Goal: Task Accomplishment & Management: Use online tool/utility

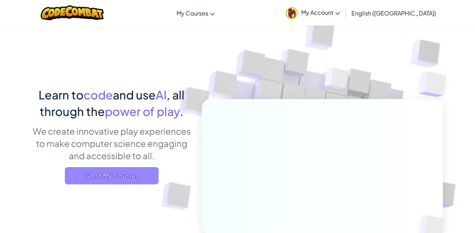
click at [88, 177] on span "Go to My Courses" at bounding box center [112, 175] width 94 height 17
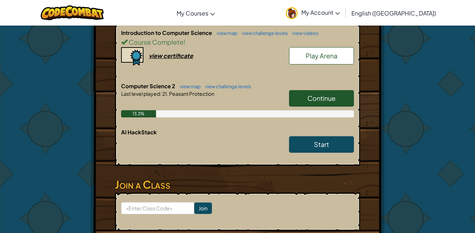
scroll to position [211, 0]
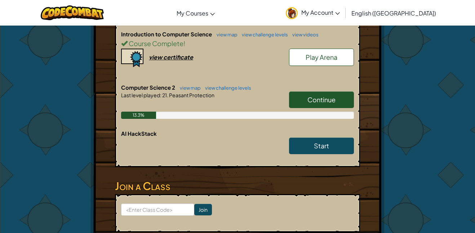
click at [326, 99] on span "Continue" at bounding box center [322, 100] width 28 height 8
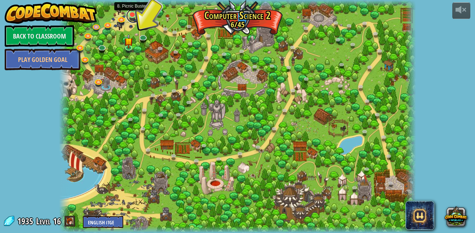
click at [136, 17] on link at bounding box center [133, 16] width 14 height 14
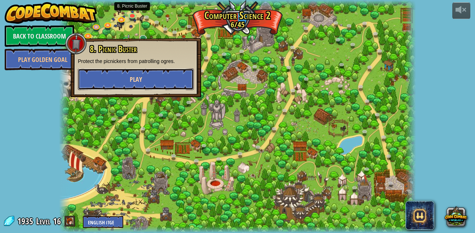
click at [125, 81] on button "Play" at bounding box center [136, 80] width 116 height 22
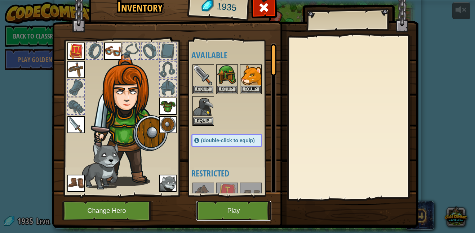
click at [250, 212] on button "Play" at bounding box center [233, 211] width 75 height 20
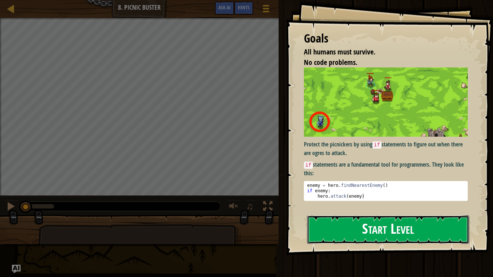
click at [326, 233] on button "Start Level" at bounding box center [388, 229] width 162 height 28
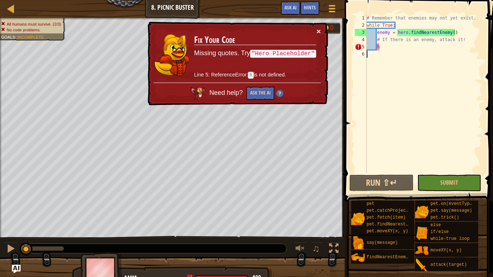
click at [316, 34] on button "×" at bounding box center [318, 31] width 4 height 8
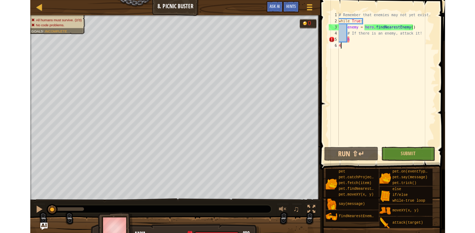
scroll to position [3, 0]
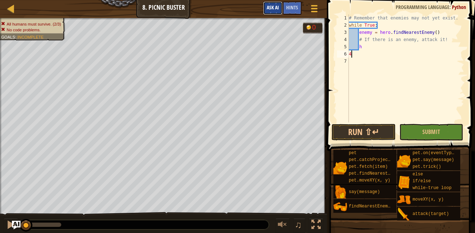
click at [276, 6] on span "Ask AI" at bounding box center [273, 7] width 12 height 7
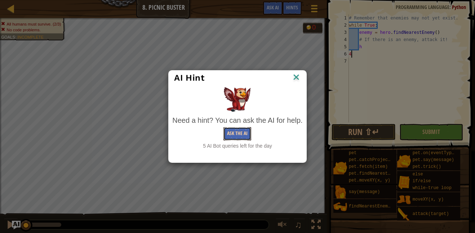
click at [246, 132] on button "Ask the AI" at bounding box center [238, 133] width 28 height 13
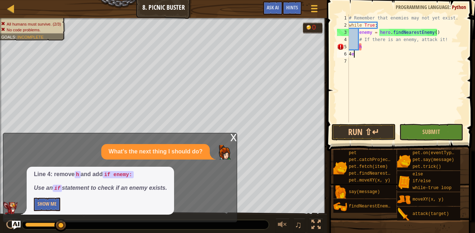
scroll to position [3, 0]
type textarea "4"
type textarea "h"
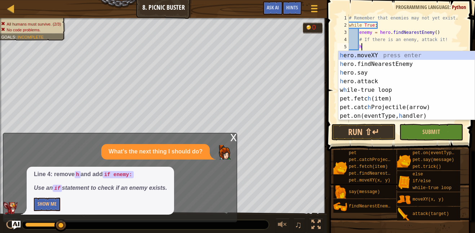
scroll to position [3, 0]
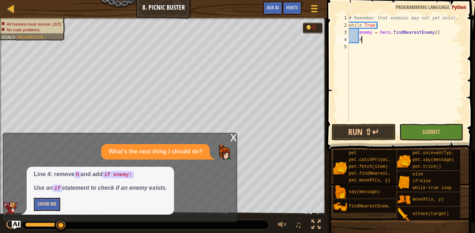
type textarea "#"
click at [48, 210] on button "Show Me" at bounding box center [47, 204] width 26 height 13
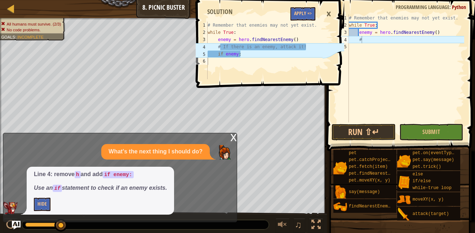
click at [371, 40] on div "# Remember that enemies may not yet exist. while True : enemy = hero . findNear…" at bounding box center [406, 75] width 117 height 123
type textarea "#emeny'"
click at [308, 12] on button "Apply =>" at bounding box center [303, 13] width 25 height 13
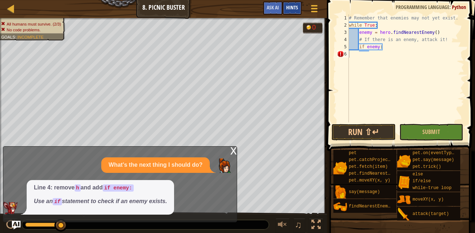
click at [283, 5] on div "Hints" at bounding box center [292, 7] width 19 height 13
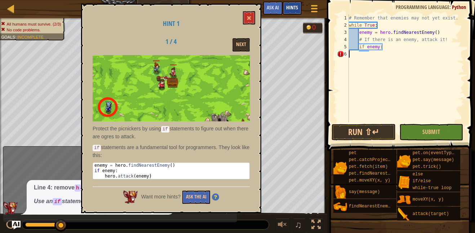
scroll to position [3, 0]
click at [248, 15] on button at bounding box center [249, 17] width 12 height 13
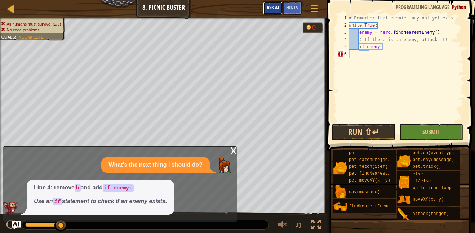
click at [265, 7] on button "Ask AI" at bounding box center [272, 7] width 19 height 13
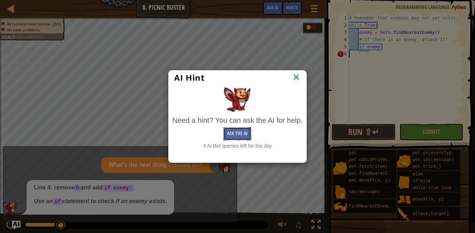
click at [234, 134] on button "Ask the AI" at bounding box center [238, 133] width 28 height 13
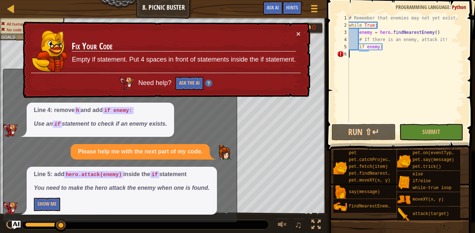
click at [46, 195] on div "Line 5: add hero.attack(enemy) inside the if statement You need to make the her…" at bounding box center [122, 191] width 190 height 48
click at [47, 201] on button "Show Me" at bounding box center [47, 204] width 26 height 13
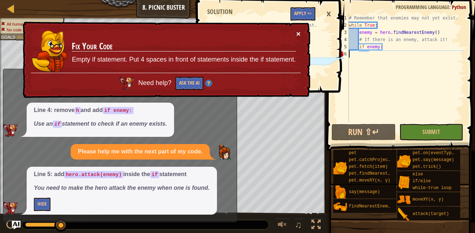
click at [298, 31] on button "×" at bounding box center [298, 34] width 4 height 8
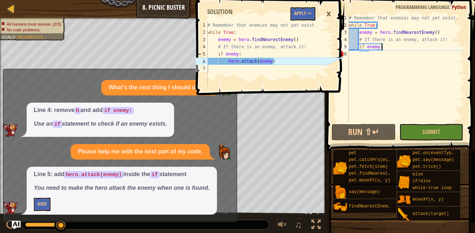
click at [384, 48] on div "# Remember that enemies may not yet exist. while True : enemy = hero . findNear…" at bounding box center [406, 75] width 117 height 123
type textarea "if enemy:"
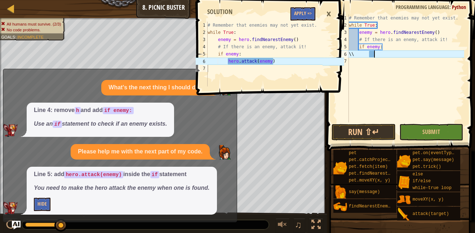
type textarea "\"
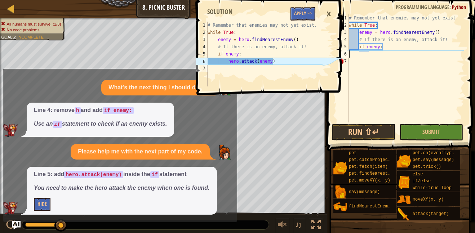
type textarea "if enemy:"
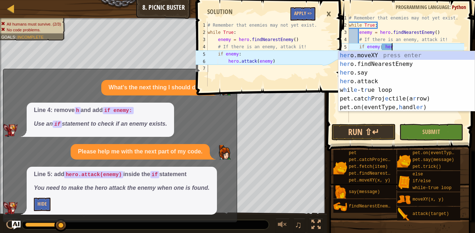
scroll to position [3, 6]
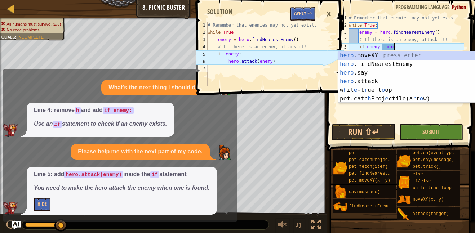
type textarea "if enemy: hero"
click at [304, 14] on button "Apply =>" at bounding box center [303, 13] width 25 height 13
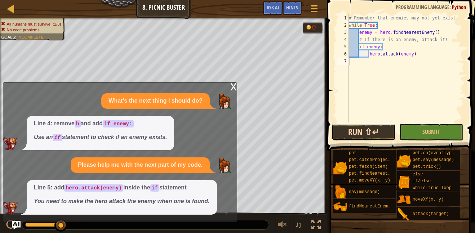
click at [375, 127] on button "Run ⇧↵" at bounding box center [364, 132] width 64 height 17
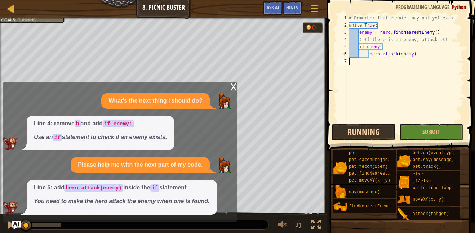
scroll to position [3, 0]
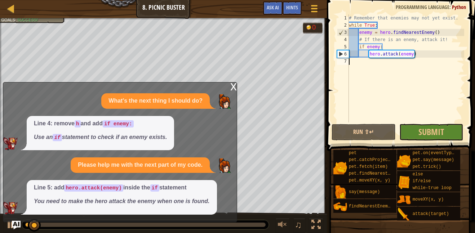
click at [233, 85] on div "x" at bounding box center [233, 86] width 6 height 7
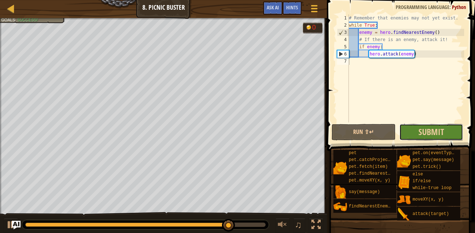
click at [446, 125] on button "Submit" at bounding box center [432, 132] width 64 height 17
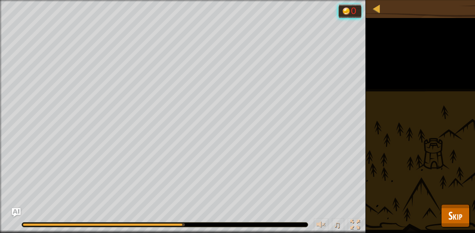
click at [448, 203] on div "All humans must survive. (3/3) No code problems. Goals : Running... 0 ♫ Anya 10…" at bounding box center [237, 116] width 475 height 233
click at [450, 210] on span "Skip" at bounding box center [456, 215] width 14 height 15
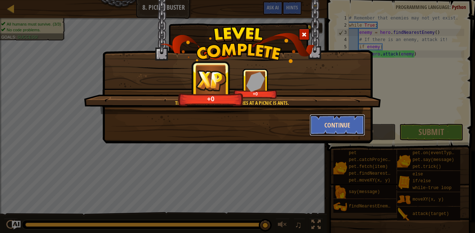
click at [340, 128] on button "Continue" at bounding box center [338, 125] width 56 height 22
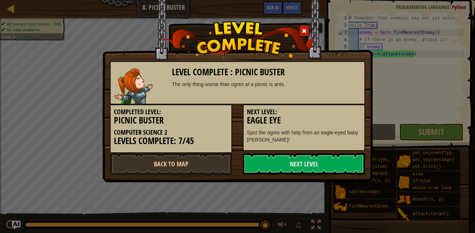
click at [340, 128] on div "Next Level: Eagle Eye Spot the ogres with help from an eagle-eyed baby [PERSON_…" at bounding box center [304, 128] width 122 height 47
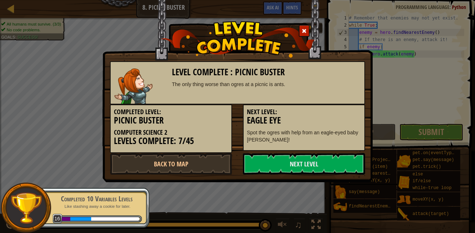
click at [340, 128] on div "Next Level: Eagle Eye Spot the ogres with help from an eagle-eyed baby [PERSON_…" at bounding box center [304, 128] width 122 height 47
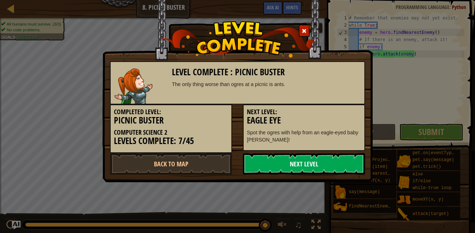
click at [354, 166] on link "Next Level" at bounding box center [304, 164] width 122 height 22
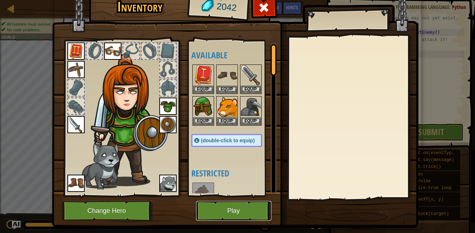
click at [228, 206] on button "Play" at bounding box center [233, 211] width 75 height 20
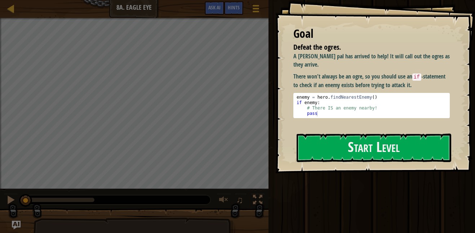
click at [228, 206] on button at bounding box center [224, 201] width 14 height 15
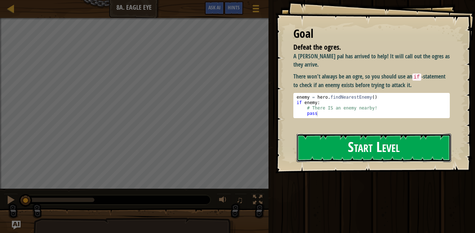
click at [324, 136] on button "Start Level" at bounding box center [374, 148] width 155 height 28
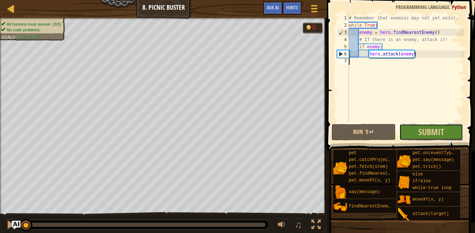
click at [433, 138] on button "Submit" at bounding box center [432, 132] width 64 height 17
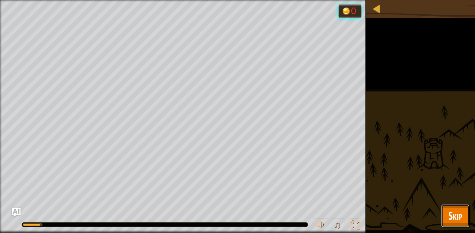
click at [465, 211] on button "Skip" at bounding box center [455, 215] width 28 height 23
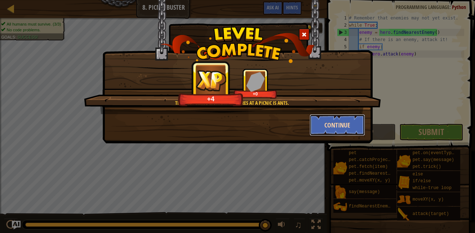
click at [357, 125] on button "Continue" at bounding box center [338, 125] width 56 height 22
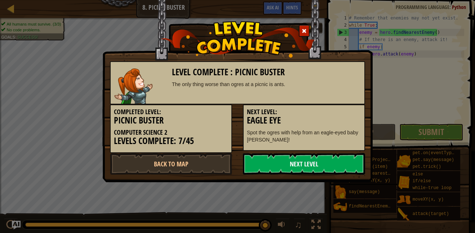
click at [322, 172] on link "Next Level" at bounding box center [304, 164] width 122 height 22
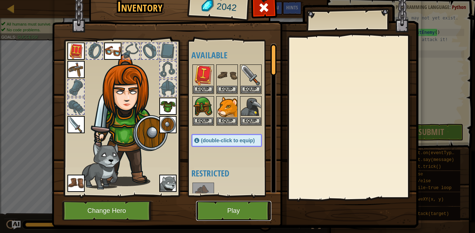
click at [231, 215] on button "Play" at bounding box center [233, 211] width 75 height 20
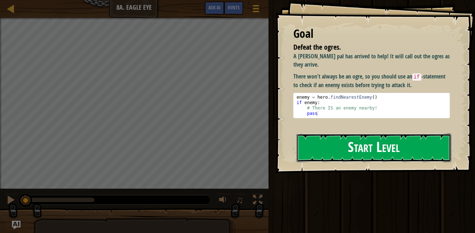
click at [353, 145] on button "Start Level" at bounding box center [374, 148] width 155 height 28
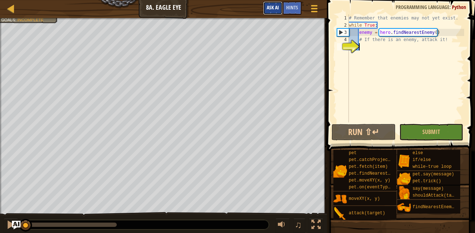
click at [276, 6] on span "Ask AI" at bounding box center [273, 7] width 12 height 7
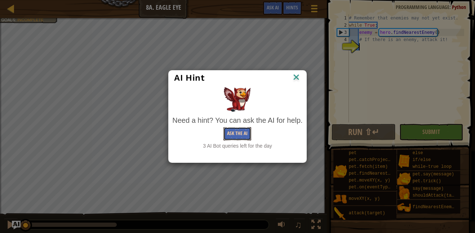
click at [238, 134] on button "Ask the AI" at bounding box center [238, 133] width 28 height 13
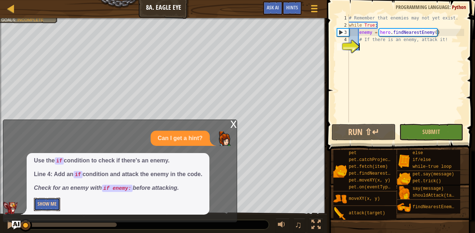
click at [54, 202] on button "Show Me" at bounding box center [47, 204] width 26 height 13
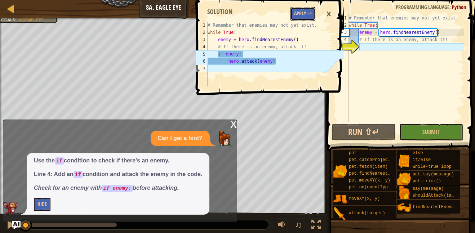
click at [306, 13] on button "Apply =>" at bounding box center [303, 13] width 25 height 13
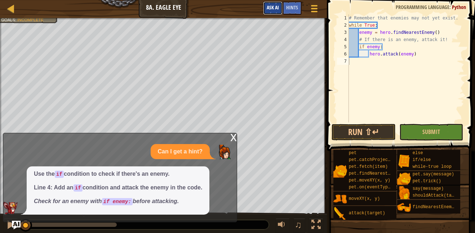
click at [273, 5] on span "Ask AI" at bounding box center [273, 7] width 12 height 7
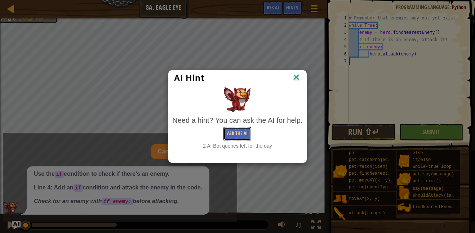
click at [237, 129] on button "Ask the AI" at bounding box center [238, 133] width 28 height 13
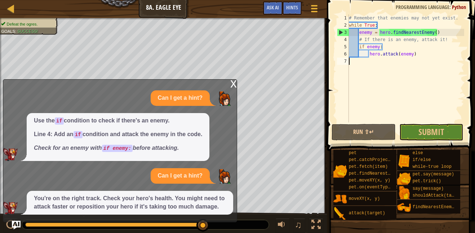
click at [380, 141] on span at bounding box center [402, 65] width 154 height 172
click at [373, 135] on button "Run ⇧↵" at bounding box center [364, 132] width 64 height 17
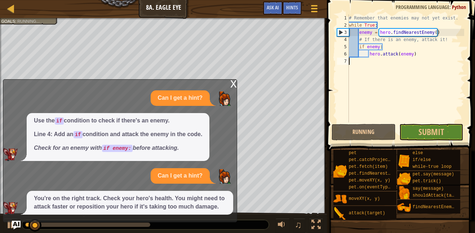
click at [229, 84] on div "x Can I get a hint? Use the if condition to check if there's an enemy. Line 4: …" at bounding box center [120, 150] width 234 height 143
click at [233, 83] on div "x" at bounding box center [233, 83] width 6 height 7
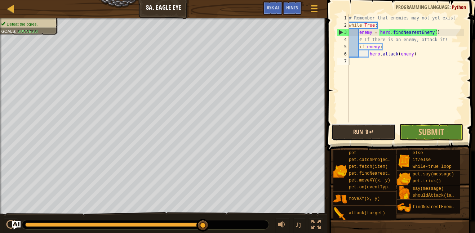
click at [345, 132] on button "Run ⇧↵" at bounding box center [364, 132] width 64 height 17
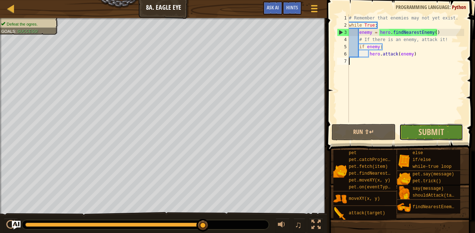
click at [418, 128] on button "Submit" at bounding box center [432, 132] width 64 height 17
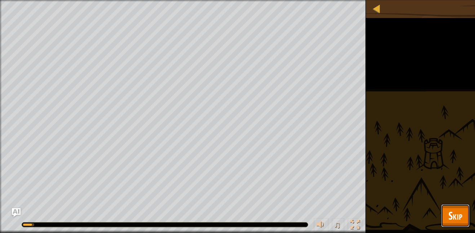
click at [449, 208] on span "Skip" at bounding box center [456, 215] width 14 height 15
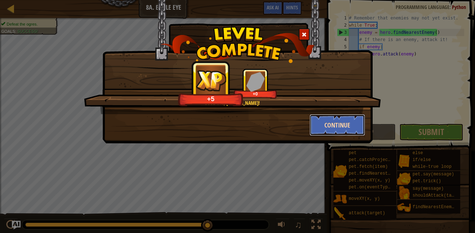
click at [331, 132] on button "Continue" at bounding box center [338, 125] width 56 height 22
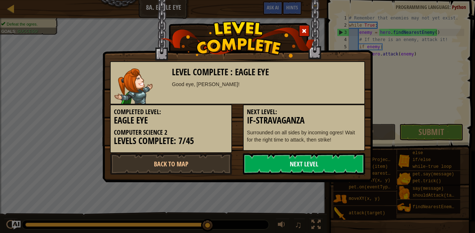
click at [326, 168] on link "Next Level" at bounding box center [304, 164] width 122 height 22
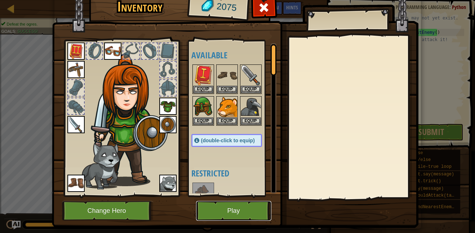
click at [228, 217] on button "Play" at bounding box center [233, 211] width 75 height 20
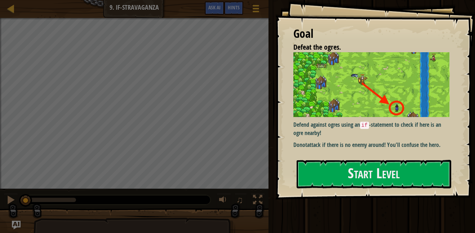
click at [228, 217] on div at bounding box center [134, 226] width 269 height 36
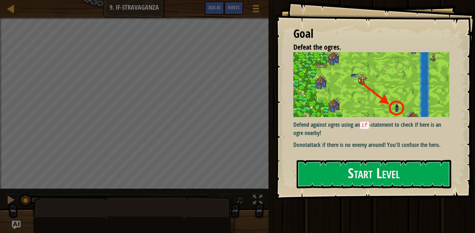
click at [219, 232] on div at bounding box center [134, 226] width 202 height 60
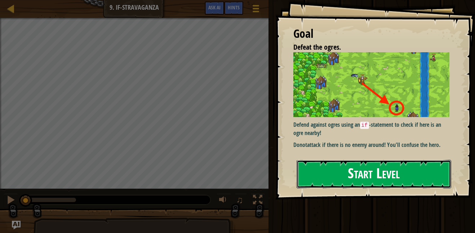
click at [305, 173] on button "Start Level" at bounding box center [374, 174] width 155 height 28
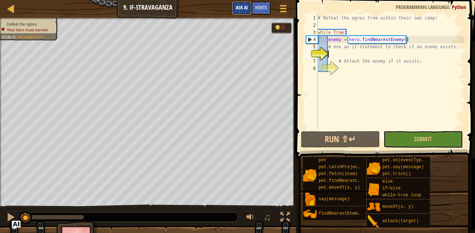
click at [246, 7] on span "Ask AI" at bounding box center [242, 7] width 12 height 7
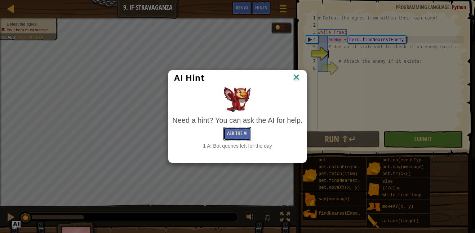
click at [241, 134] on button "Ask the AI" at bounding box center [238, 133] width 28 height 13
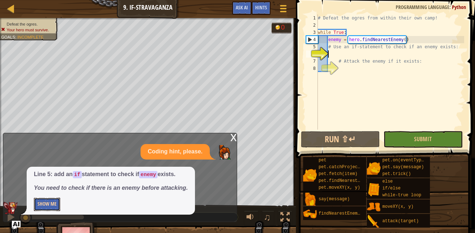
click at [52, 200] on button "Show Me" at bounding box center [47, 204] width 26 height 13
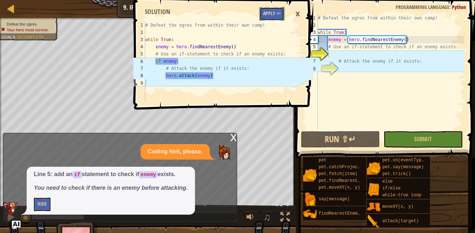
click at [270, 8] on button "Apply =>" at bounding box center [272, 13] width 25 height 13
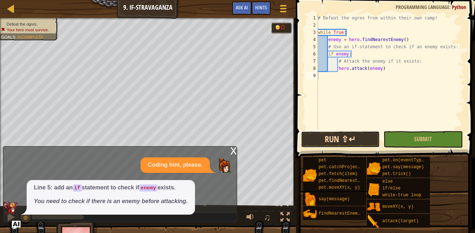
click at [326, 139] on button "Run ⇧↵" at bounding box center [340, 139] width 79 height 17
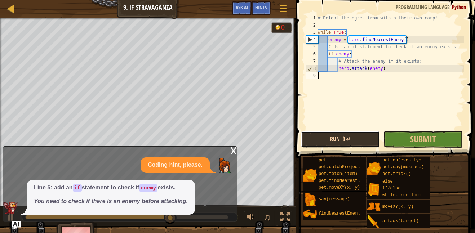
click at [356, 137] on button "Run ⇧↵" at bounding box center [340, 139] width 79 height 17
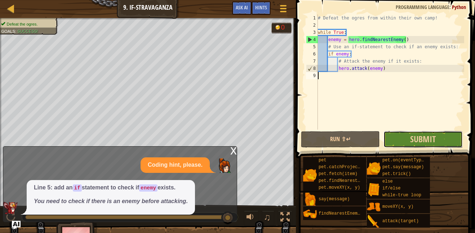
click at [424, 133] on button "Submit" at bounding box center [423, 139] width 79 height 17
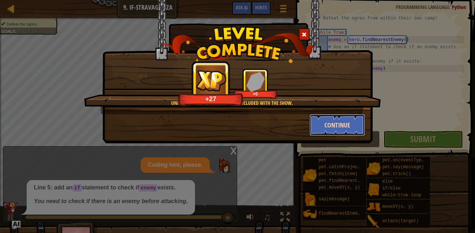
click at [331, 127] on button "Continue" at bounding box center [338, 125] width 56 height 22
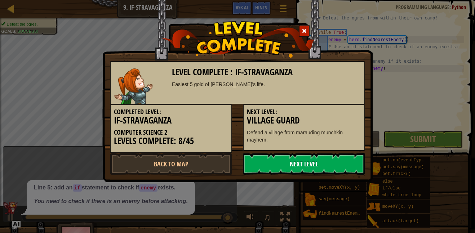
click at [293, 165] on link "Next Level" at bounding box center [304, 164] width 122 height 22
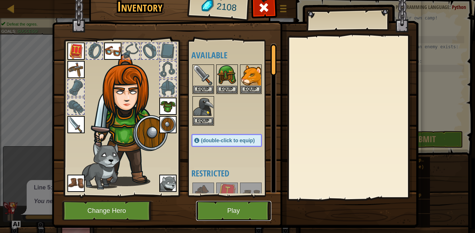
click at [237, 211] on button "Play" at bounding box center [233, 211] width 75 height 20
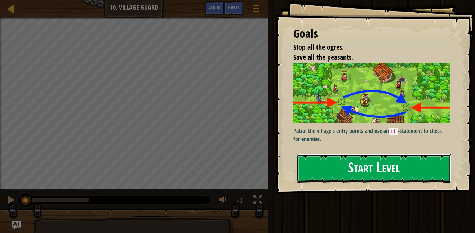
click at [394, 164] on button "Start Level" at bounding box center [374, 168] width 155 height 28
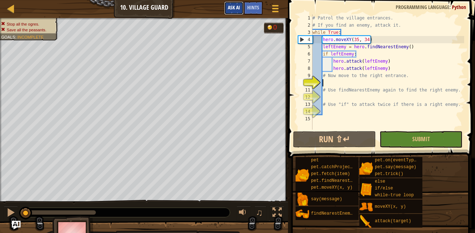
click at [234, 14] on button "Ask AI" at bounding box center [233, 7] width 19 height 13
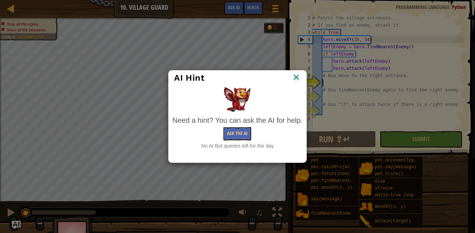
click at [265, 146] on div "No AI Bot queries left for the day" at bounding box center [237, 145] width 130 height 7
drag, startPoint x: 157, startPoint y: 102, endPoint x: 140, endPoint y: 107, distance: 18.1
click at [140, 107] on div "AI Hint Need a hint? You can ask the AI for help. Ask the AI No AI Bot queries …" at bounding box center [237, 116] width 475 height 233
